Goal: Information Seeking & Learning: Learn about a topic

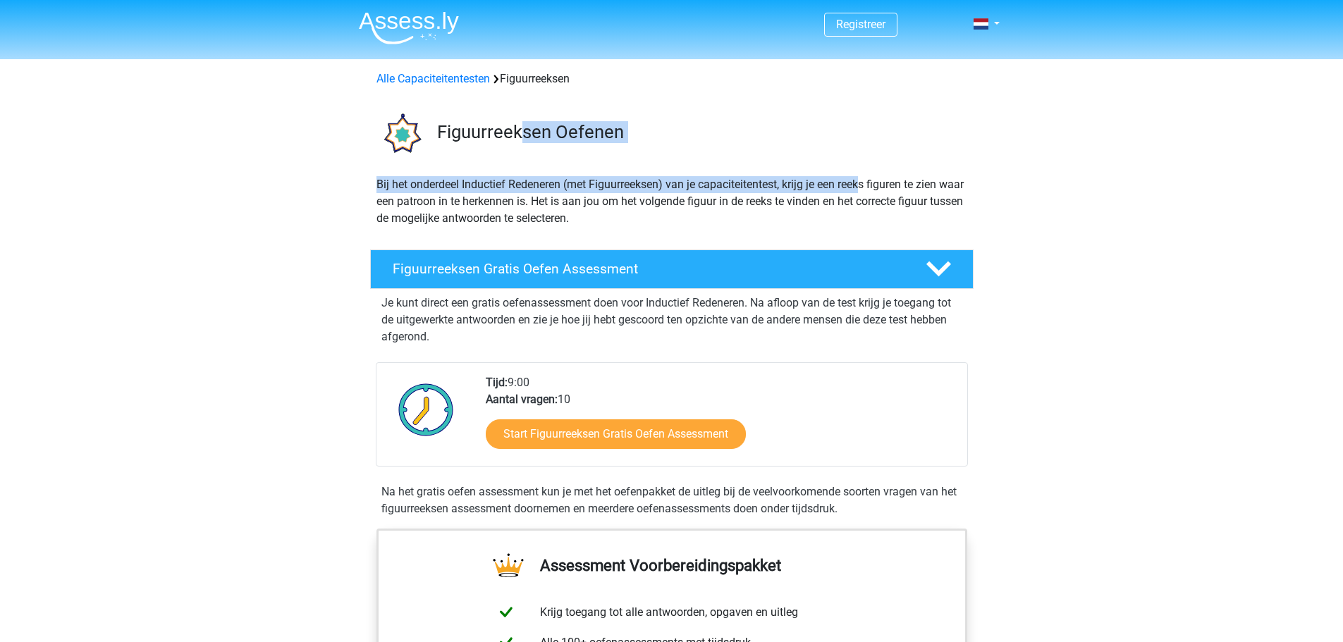
drag, startPoint x: 544, startPoint y: 170, endPoint x: 915, endPoint y: 201, distance: 372.8
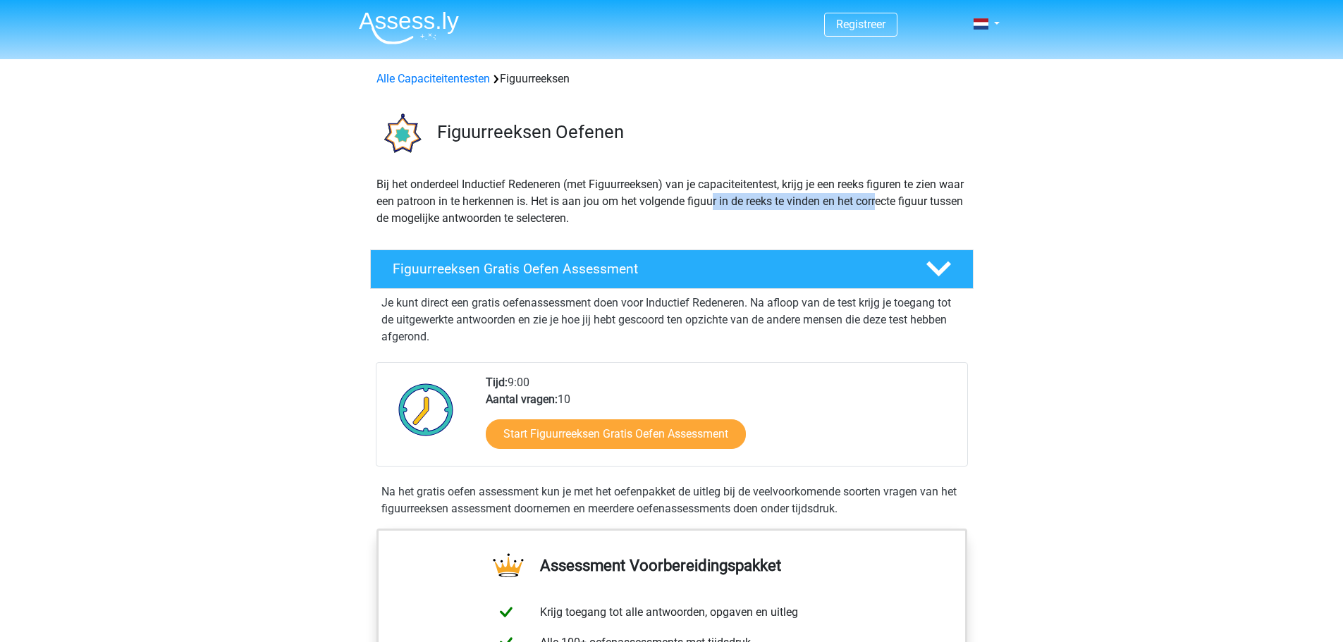
drag, startPoint x: 892, startPoint y: 209, endPoint x: 732, endPoint y: 206, distance: 159.4
click at [738, 207] on p "Bij het onderdeel Inductief Redeneren (met Figuurreeksen) van je capaciteitente…" at bounding box center [671, 201] width 591 height 51
drag, startPoint x: 591, startPoint y: 191, endPoint x: 569, endPoint y: 189, distance: 22.0
click at [577, 190] on p "Bij het onderdeel Inductief Redeneren (met Figuurreeksen) van je capaciteitente…" at bounding box center [671, 201] width 591 height 51
drag, startPoint x: 523, startPoint y: 176, endPoint x: 662, endPoint y: 195, distance: 140.2
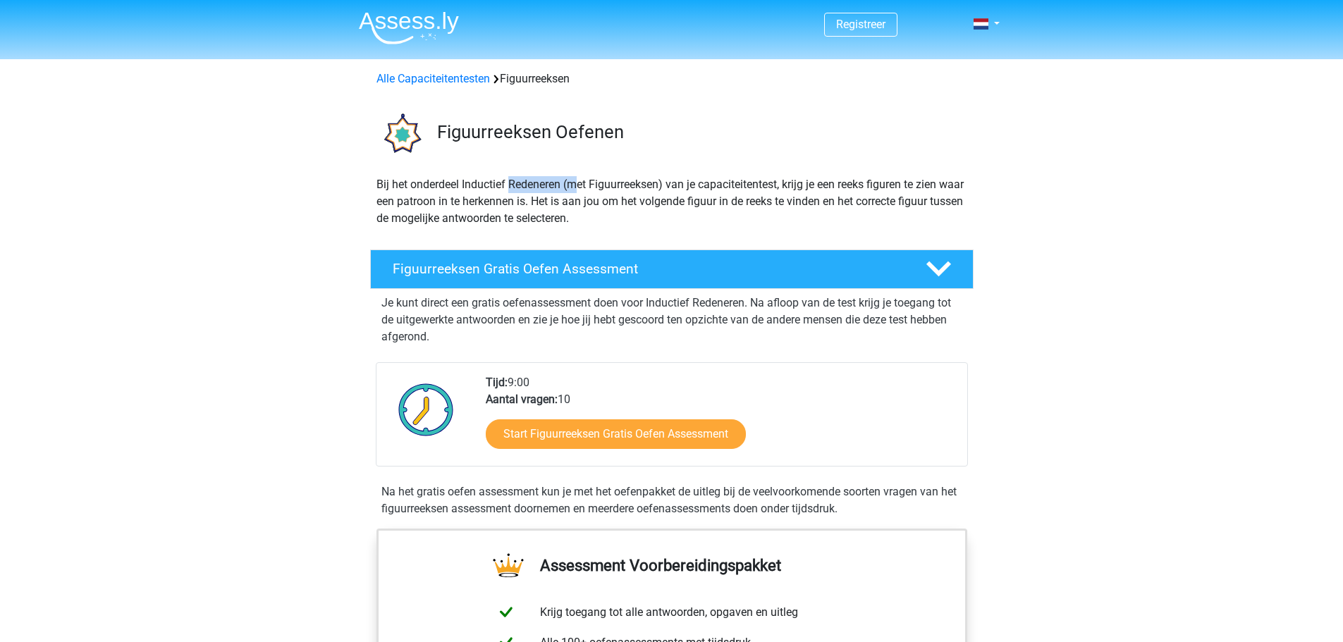
click at [650, 195] on p "Bij het onderdeel Inductief Redeneren (met Figuurreeksen) van je capaciteitente…" at bounding box center [671, 201] width 591 height 51
click at [668, 195] on p "Bij het onderdeel Inductief Redeneren (met Figuurreeksen) van je capaciteitente…" at bounding box center [671, 201] width 591 height 51
drag, startPoint x: 579, startPoint y: 197, endPoint x: 702, endPoint y: 209, distance: 123.2
click at [667, 209] on p "Bij het onderdeel Inductief Redeneren (met Figuurreeksen) van je capaciteitente…" at bounding box center [671, 201] width 591 height 51
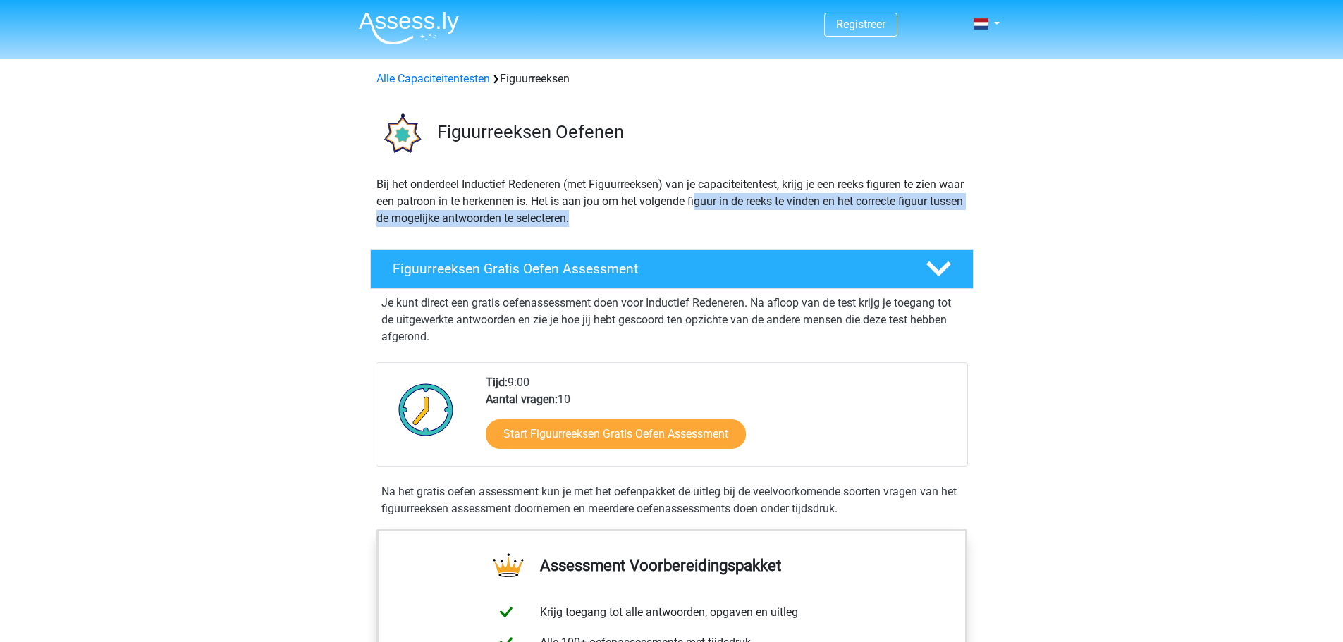
drag, startPoint x: 780, startPoint y: 213, endPoint x: 668, endPoint y: 202, distance: 112.6
click at [687, 204] on p "Bij het onderdeel Inductief Redeneren (met Figuurreeksen) van je capaciteitente…" at bounding box center [671, 201] width 591 height 51
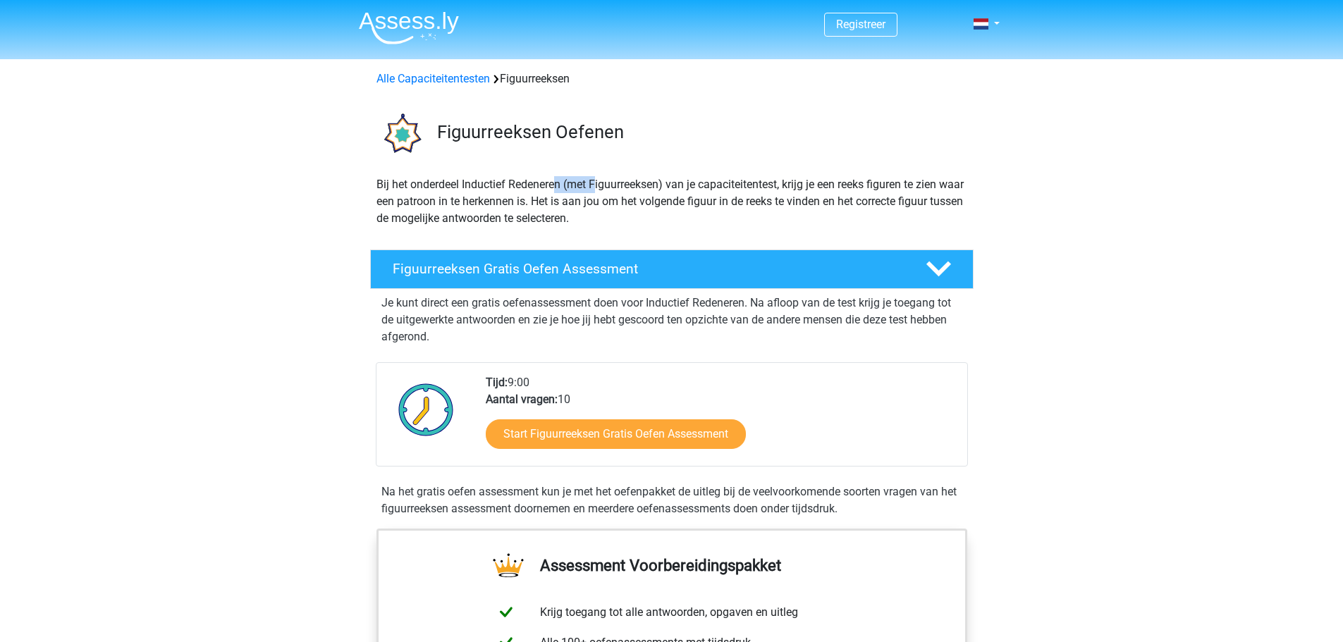
drag, startPoint x: 558, startPoint y: 188, endPoint x: 649, endPoint y: 192, distance: 91.7
click at [632, 191] on p "Bij het onderdeel Inductief Redeneren (met Figuurreeksen) van je capaciteitente…" at bounding box center [671, 201] width 591 height 51
drag, startPoint x: 717, startPoint y: 198, endPoint x: 676, endPoint y: 195, distance: 41.0
click at [715, 198] on p "Bij het onderdeel Inductief Redeneren (met Figuurreeksen) van je capaciteitente…" at bounding box center [671, 201] width 591 height 51
drag, startPoint x: 644, startPoint y: 197, endPoint x: 809, endPoint y: 206, distance: 165.2
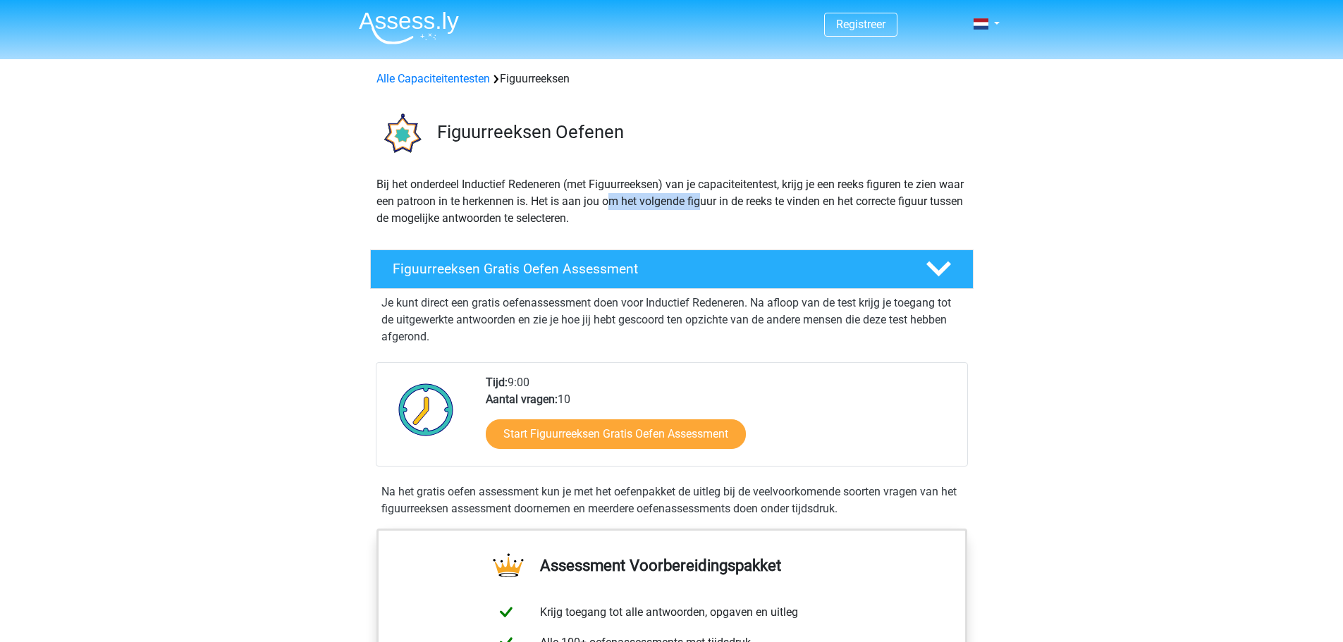
click at [759, 202] on p "Bij het onderdeel Inductief Redeneren (met Figuurreeksen) van je capaciteitente…" at bounding box center [671, 201] width 591 height 51
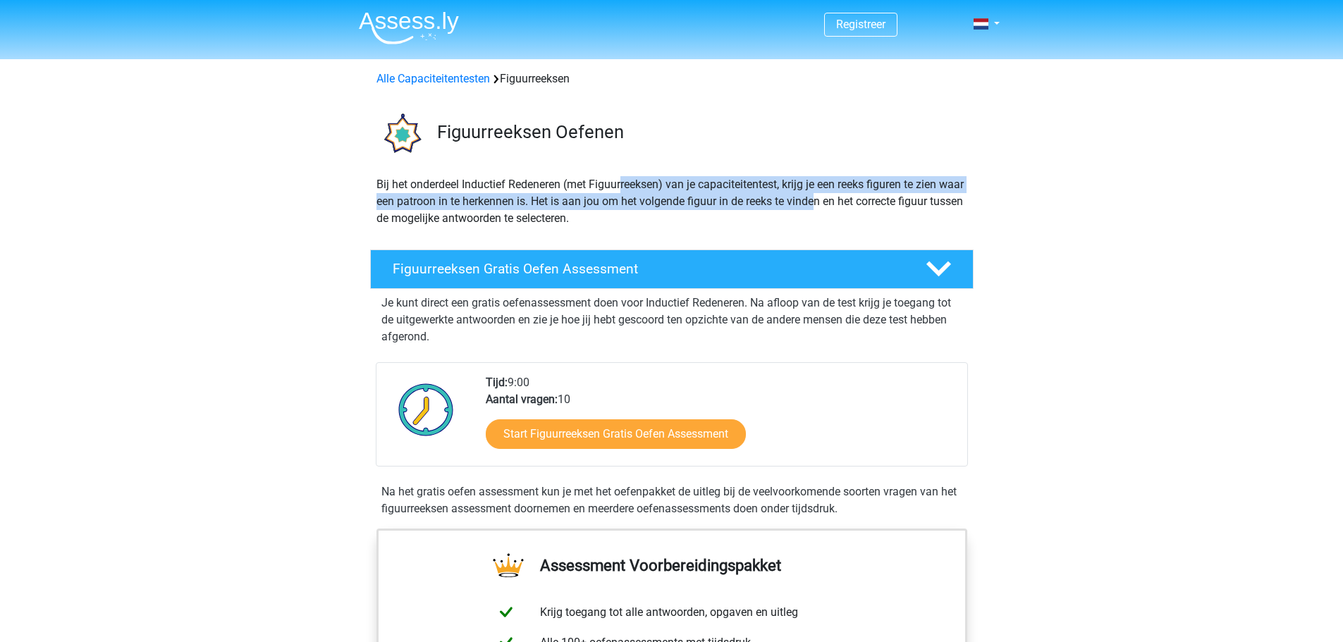
drag, startPoint x: 845, startPoint y: 207, endPoint x: 572, endPoint y: 188, distance: 274.2
click at [582, 188] on p "Bij het onderdeel Inductief Redeneren (met Figuurreeksen) van je capaciteitente…" at bounding box center [671, 201] width 591 height 51
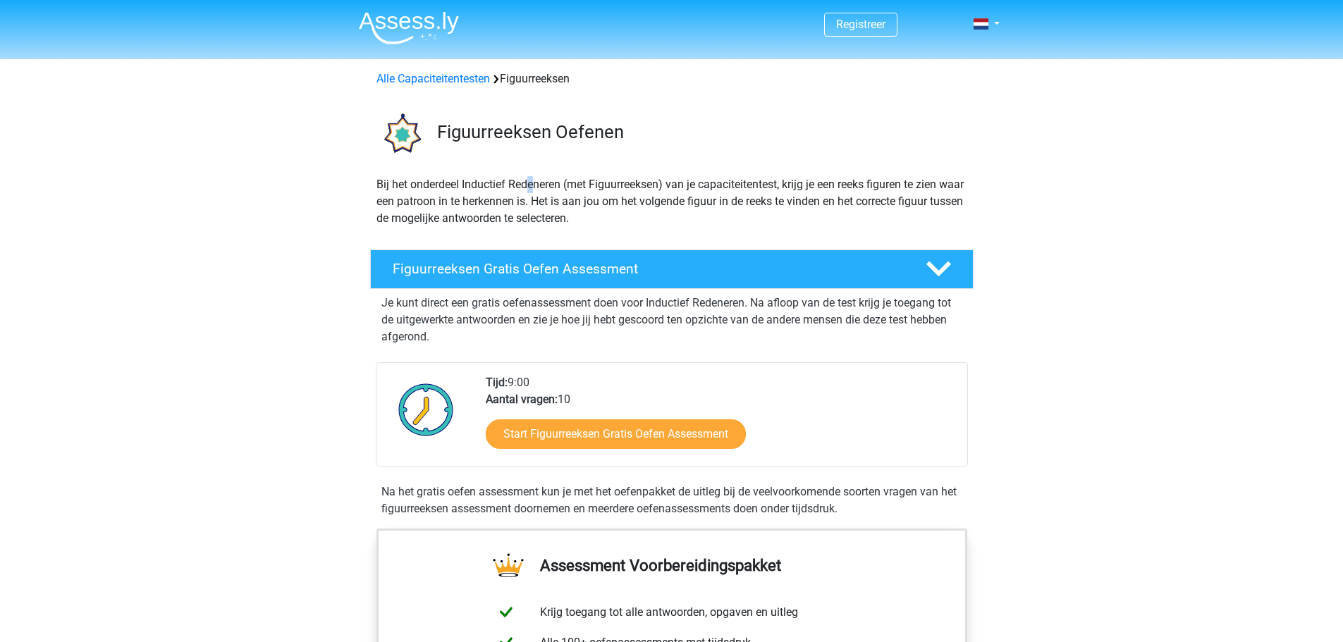
click at [531, 187] on p "Bij het onderdeel Inductief Redeneren (met Figuurreeksen) van je capaciteitente…" at bounding box center [671, 201] width 591 height 51
drag, startPoint x: 610, startPoint y: 194, endPoint x: 551, endPoint y: 195, distance: 58.5
click at [594, 195] on p "Bij het onderdeel Inductief Redeneren (met Figuurreeksen) van je capaciteitente…" at bounding box center [671, 201] width 591 height 51
drag, startPoint x: 551, startPoint y: 195, endPoint x: 620, endPoint y: 195, distance: 69.1
click at [610, 195] on p "Bij het onderdeel Inductief Redeneren (met Figuurreeksen) van je capaciteitente…" at bounding box center [671, 201] width 591 height 51
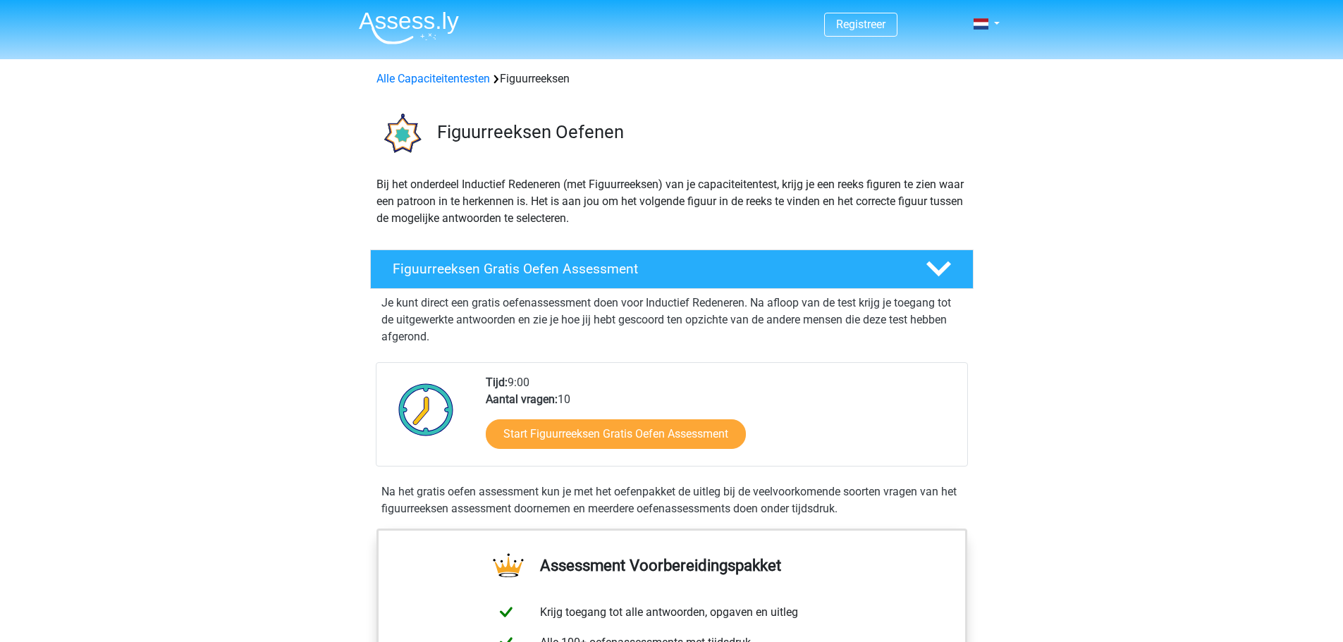
click at [622, 195] on p "Bij het onderdeel Inductief Redeneren (met Figuurreeksen) van je capaciteitente…" at bounding box center [671, 201] width 591 height 51
